Goal: Task Accomplishment & Management: Use online tool/utility

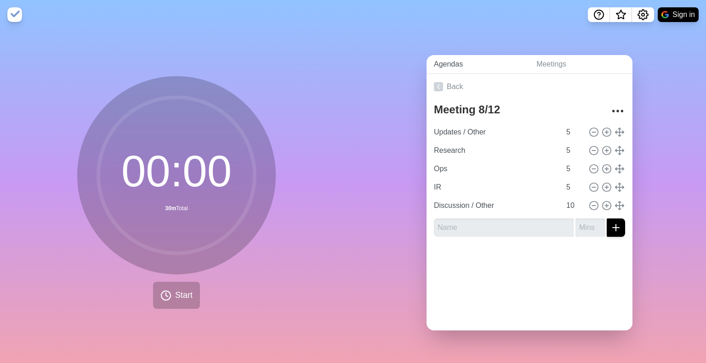
click at [457, 66] on link "Agendas" at bounding box center [477, 64] width 102 height 19
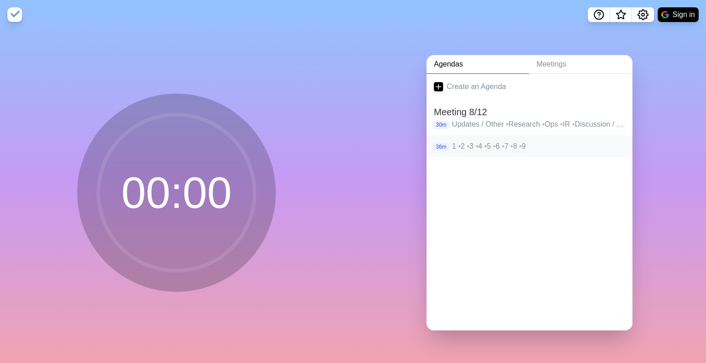
click at [444, 143] on p "36m" at bounding box center [441, 147] width 18 height 8
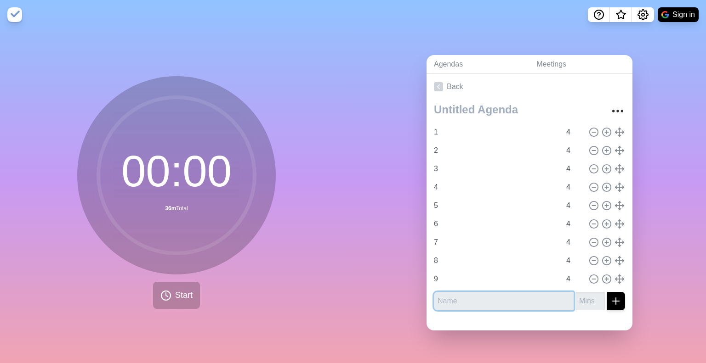
click at [478, 297] on input "text" at bounding box center [504, 301] width 140 height 18
type input "10"
click at [575, 298] on input "number" at bounding box center [589, 301] width 29 height 18
type input "4"
click at [610, 300] on icon "submit" at bounding box center [615, 301] width 11 height 11
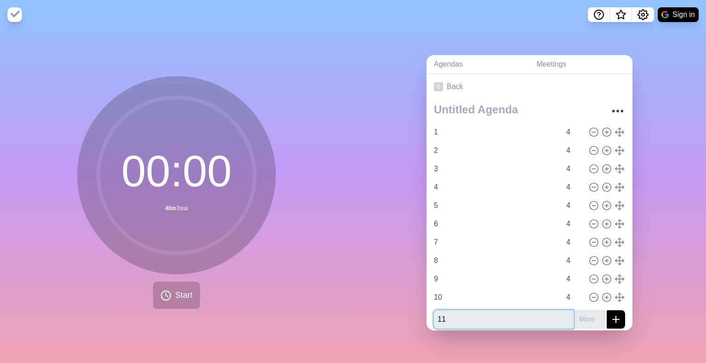
type input "11"
click at [577, 313] on input "number" at bounding box center [589, 320] width 29 height 18
type input "4"
click at [612, 320] on line "submit" at bounding box center [615, 320] width 6 height 0
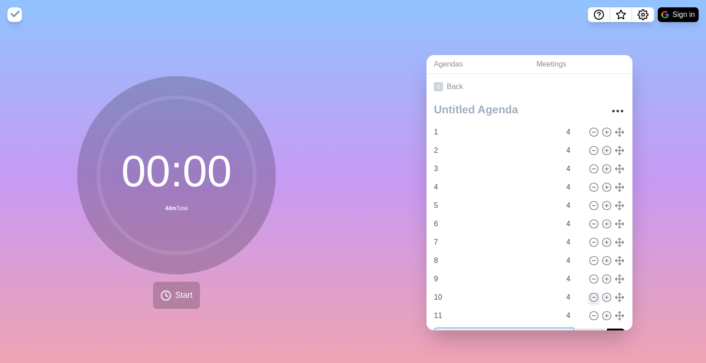
scroll to position [23, 0]
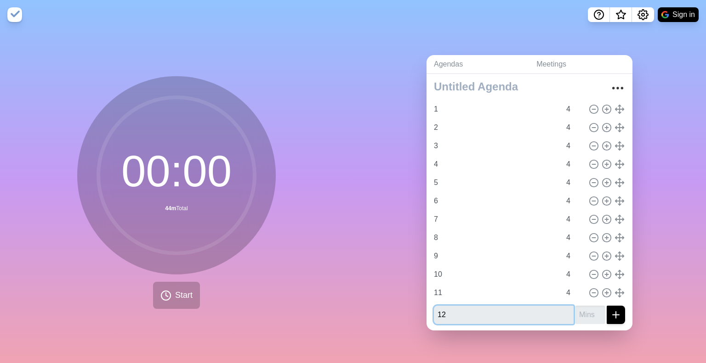
type input "12"
click at [575, 314] on input "number" at bounding box center [589, 315] width 29 height 18
type input "4"
click at [413, 270] on div "Agendas Meetings Back 1 4 2 4 3 4 4 4 5 4 6 4 7 4 8 4 9 4 10 4 11 4 12 4" at bounding box center [529, 196] width 353 height 334
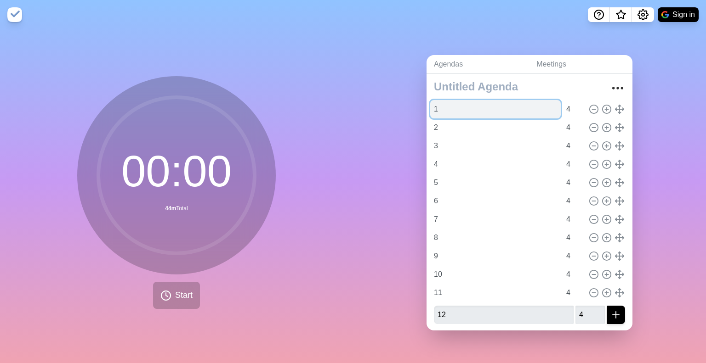
click at [433, 106] on input "1" at bounding box center [495, 109] width 130 height 18
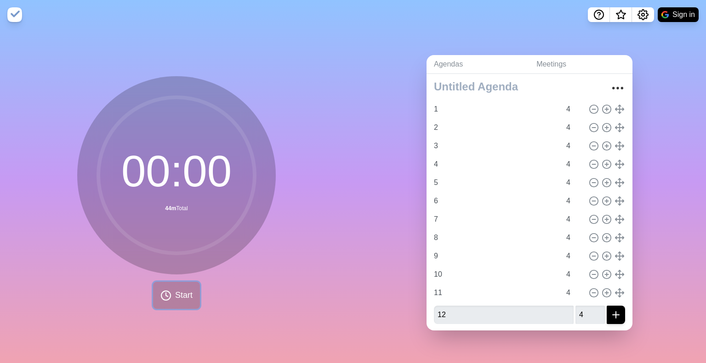
click at [178, 285] on button "Start" at bounding box center [176, 295] width 47 height 27
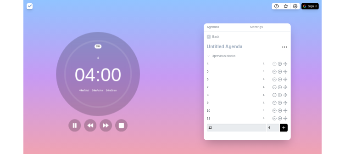
scroll to position [0, 0]
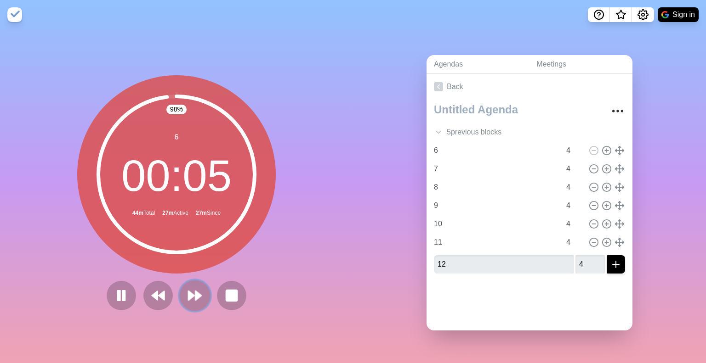
click at [200, 288] on button at bounding box center [194, 295] width 31 height 31
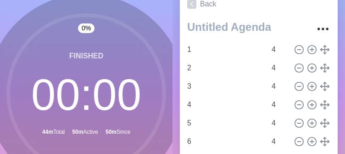
scroll to position [66, 0]
